Goal: Task Accomplishment & Management: Use online tool/utility

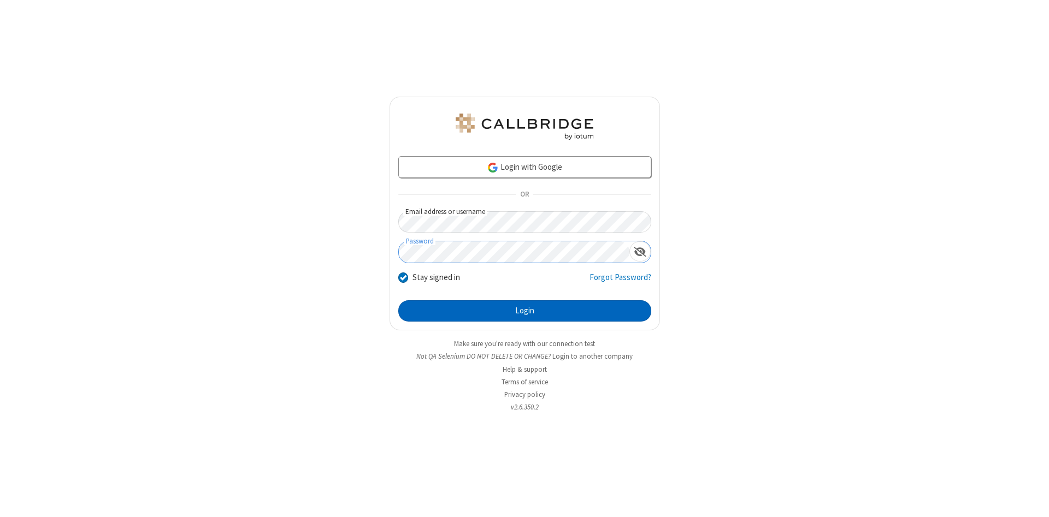
click at [525, 311] on button "Login" at bounding box center [524, 312] width 253 height 22
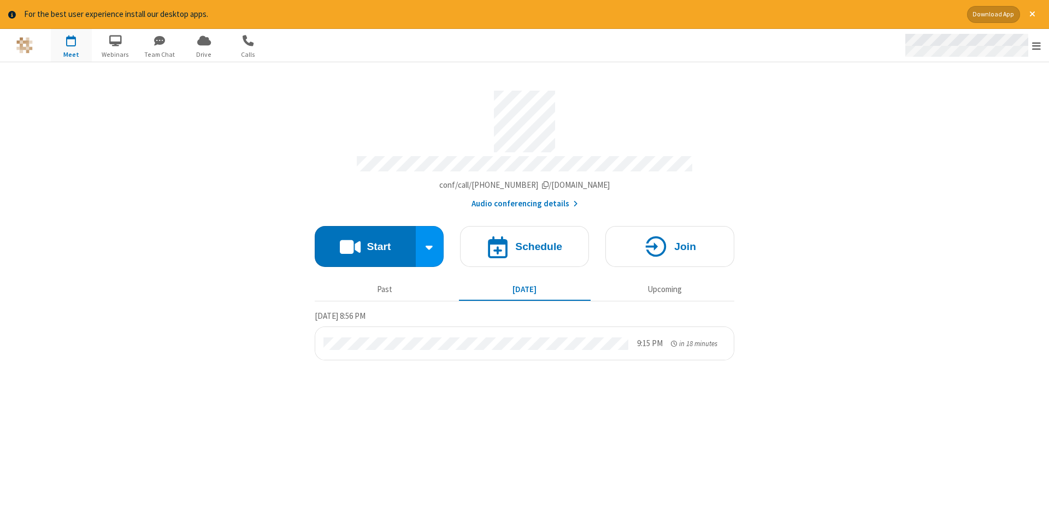
click at [1037, 46] on span "Open menu" at bounding box center [1036, 45] width 9 height 11
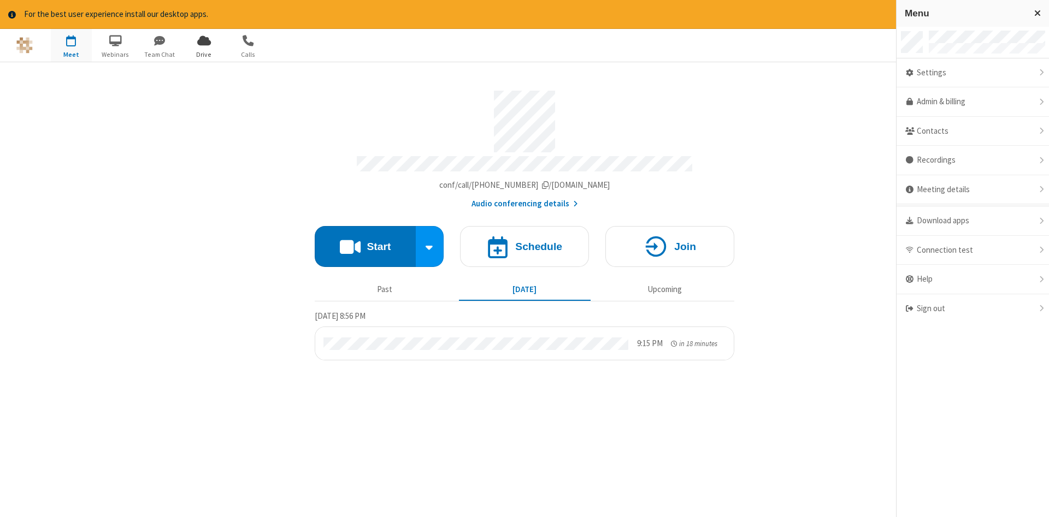
click at [204, 54] on span "Drive" at bounding box center [204, 55] width 41 height 10
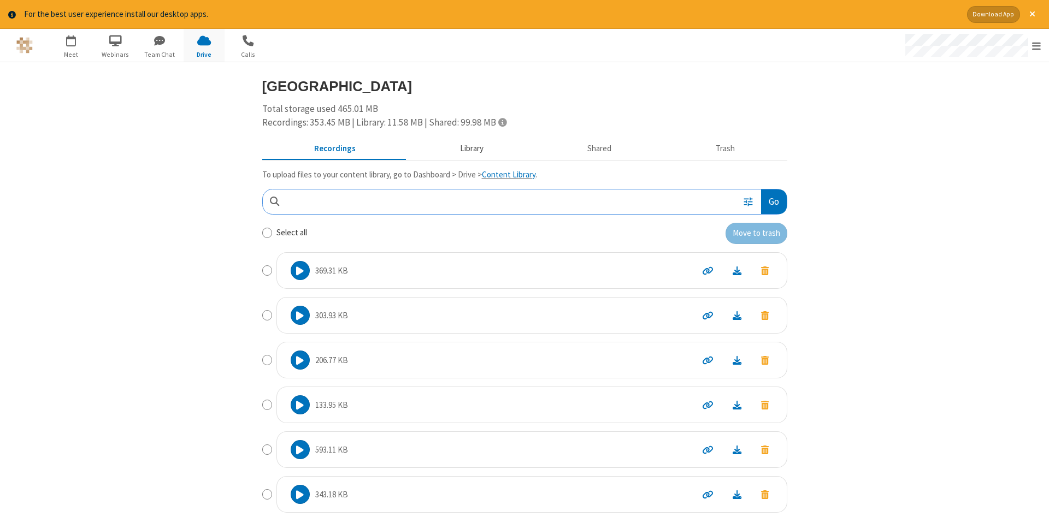
click at [470, 148] on button "Library" at bounding box center [472, 148] width 128 height 21
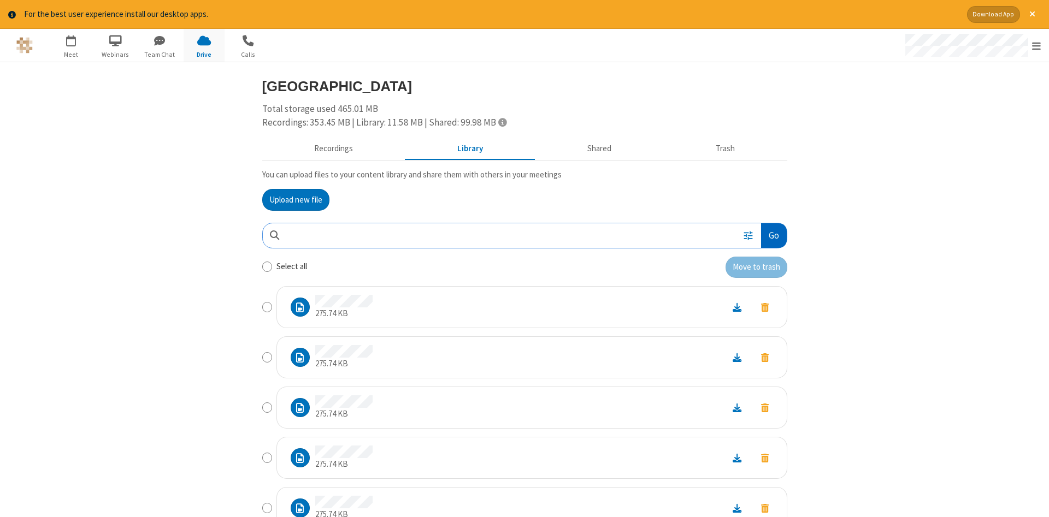
click at [773, 236] on button "Go" at bounding box center [773, 235] width 25 height 25
click at [296, 199] on button "Upload new file" at bounding box center [295, 200] width 67 height 22
